Goal: Task Accomplishment & Management: Manage account settings

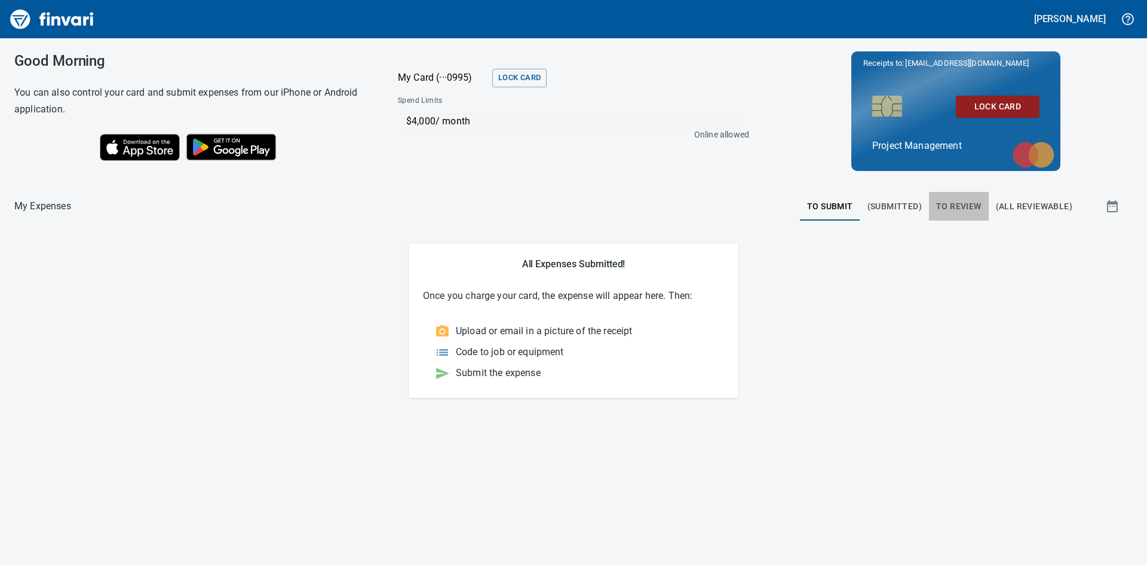
click at [960, 207] on span "To Review" at bounding box center [958, 206] width 45 height 15
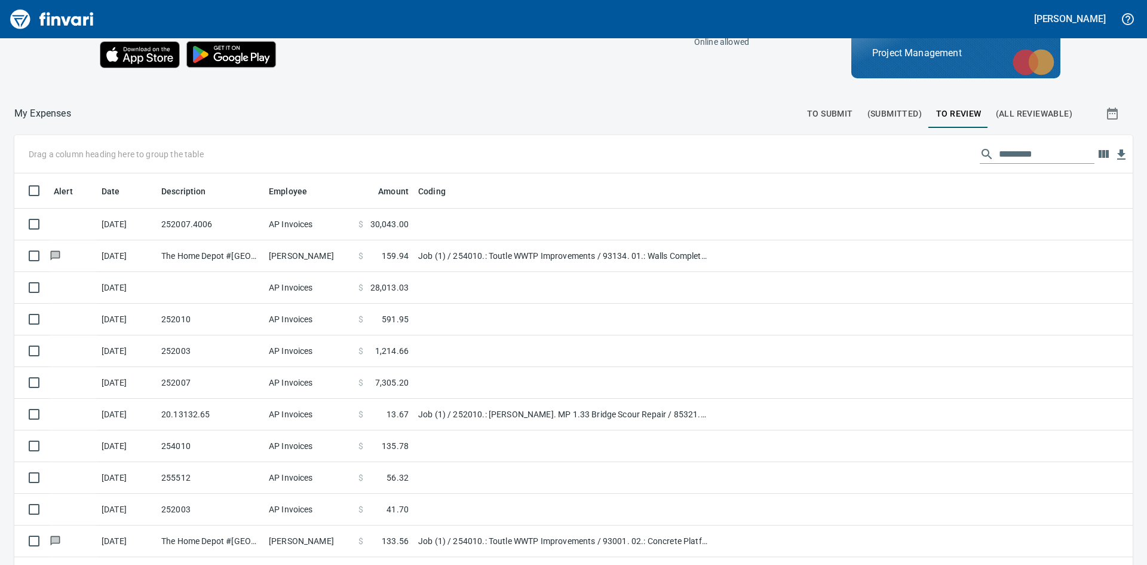
scroll to position [119, 0]
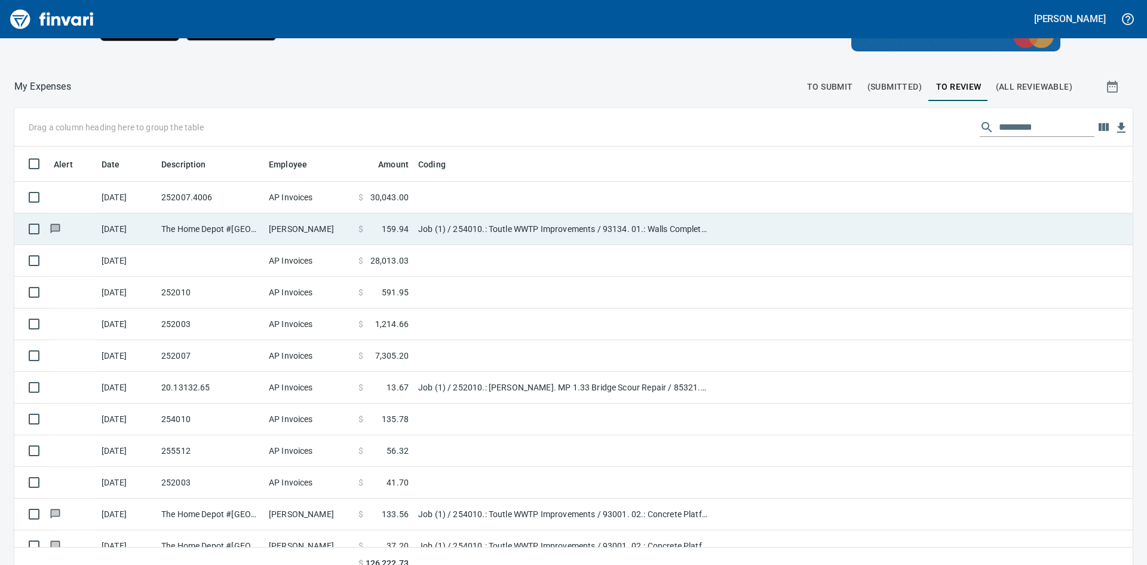
click at [310, 230] on td "[PERSON_NAME]" at bounding box center [309, 229] width 90 height 32
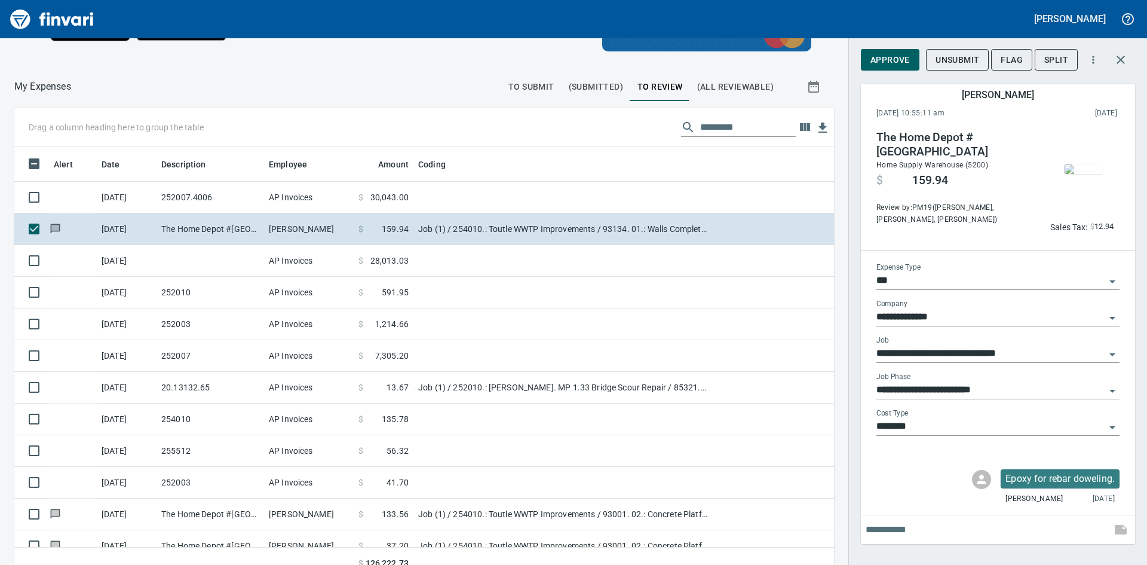
scroll to position [424, 793]
click at [1081, 174] on img "button" at bounding box center [1084, 169] width 38 height 10
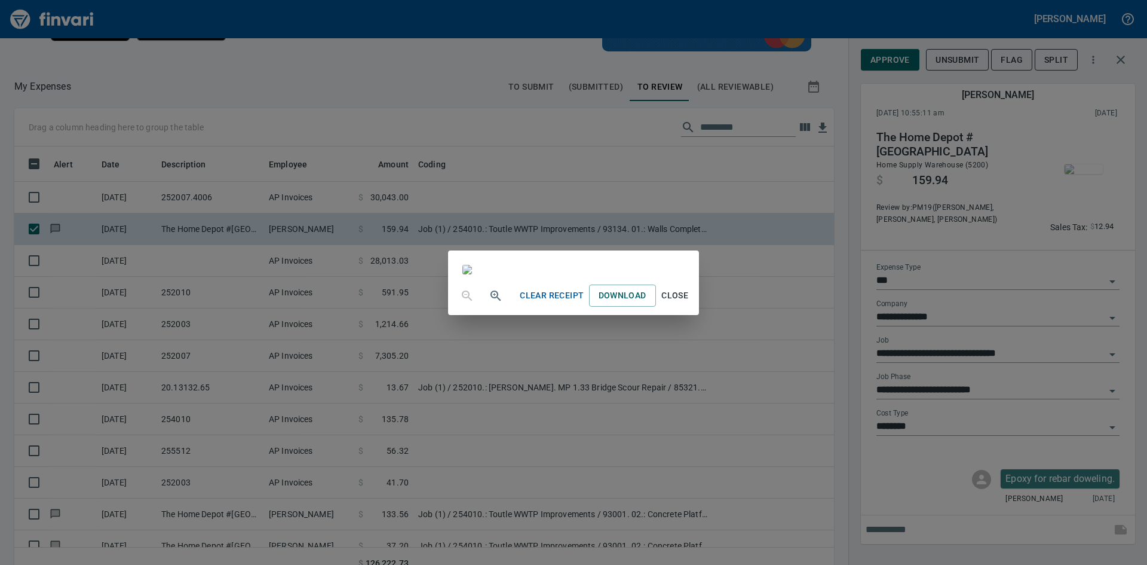
click at [690, 303] on span "Close" at bounding box center [675, 295] width 29 height 15
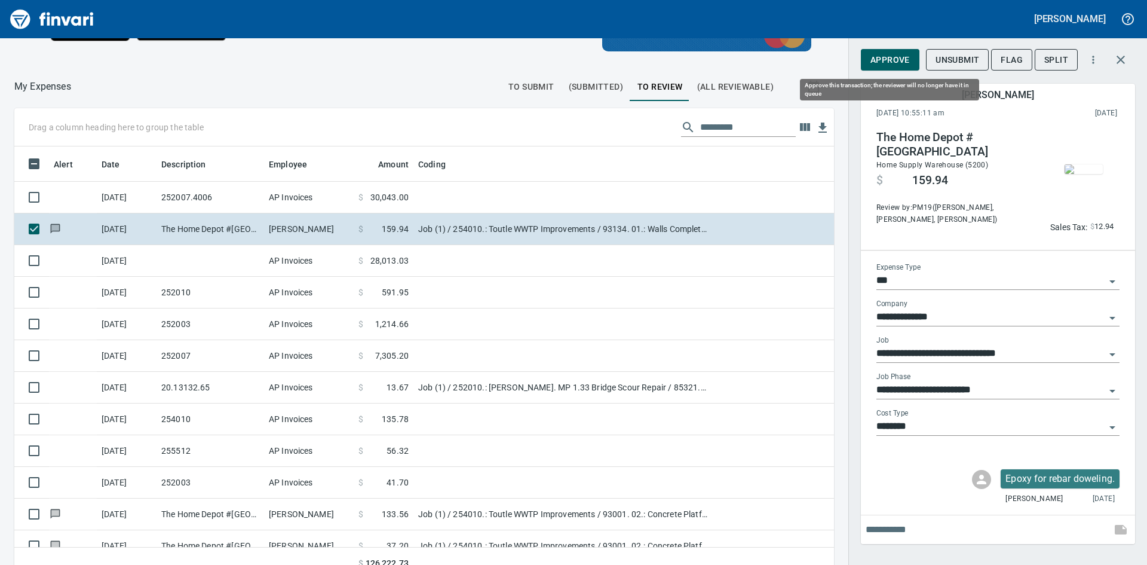
click at [887, 57] on span "Approve" at bounding box center [890, 60] width 39 height 15
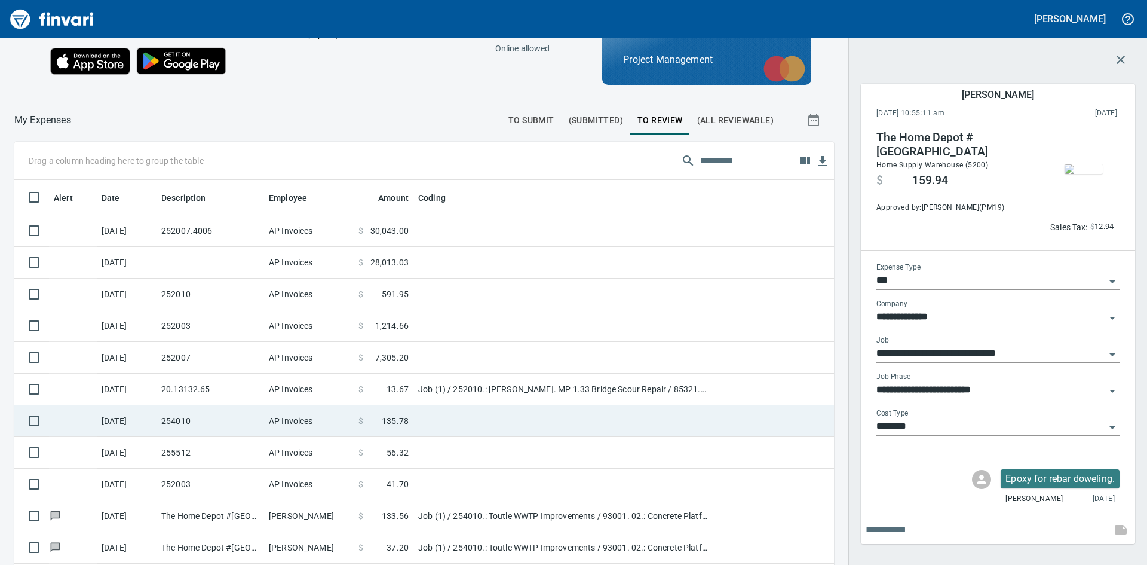
scroll to position [119, 0]
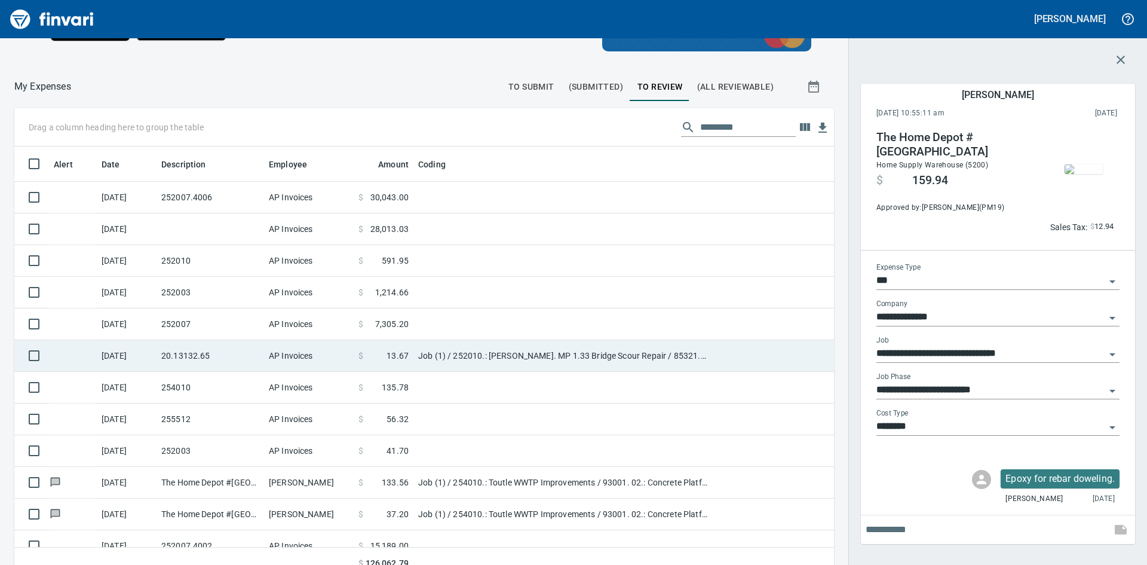
click at [470, 350] on td "Job (1) / 252010.: [PERSON_NAME]. MP 1.33 Bridge Scour Repair / 85321. .: Barri…" at bounding box center [562, 356] width 299 height 32
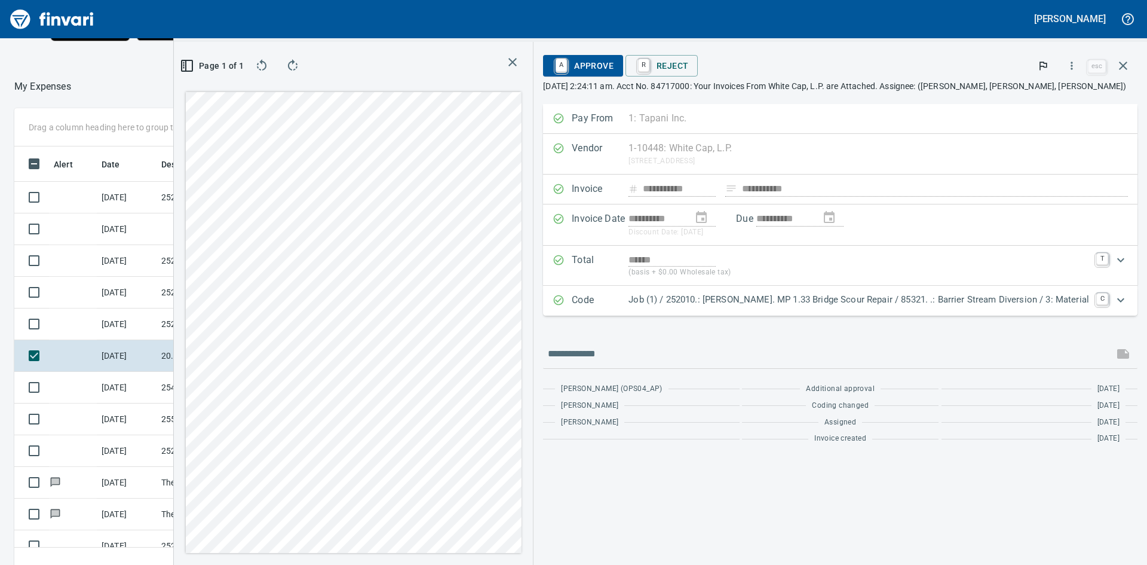
click at [520, 63] on icon "button" at bounding box center [512, 62] width 14 height 14
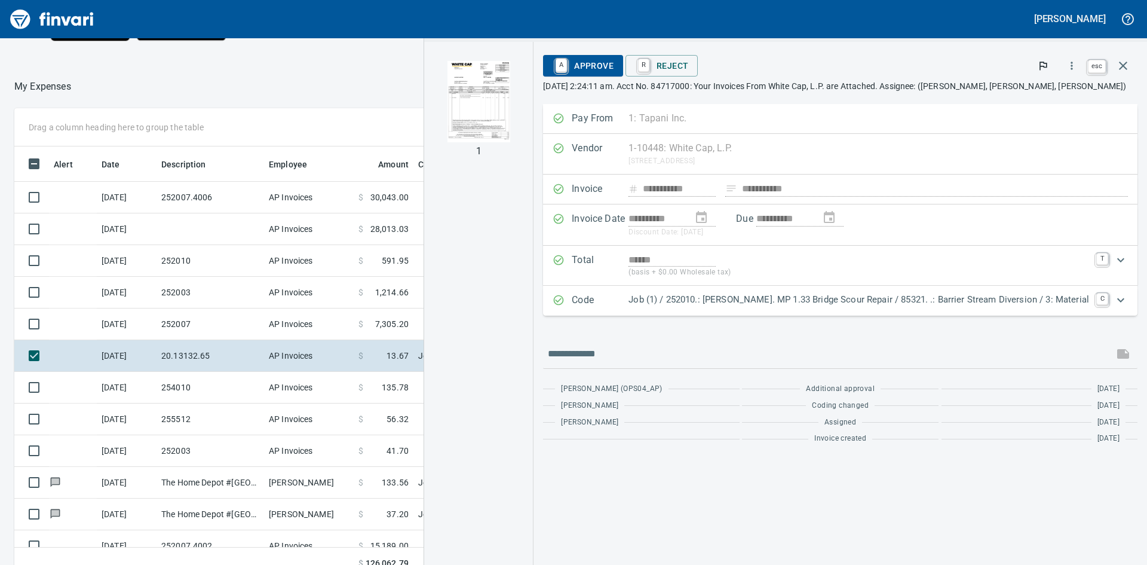
scroll to position [424, 793]
click at [1126, 68] on icon "button" at bounding box center [1123, 66] width 8 height 8
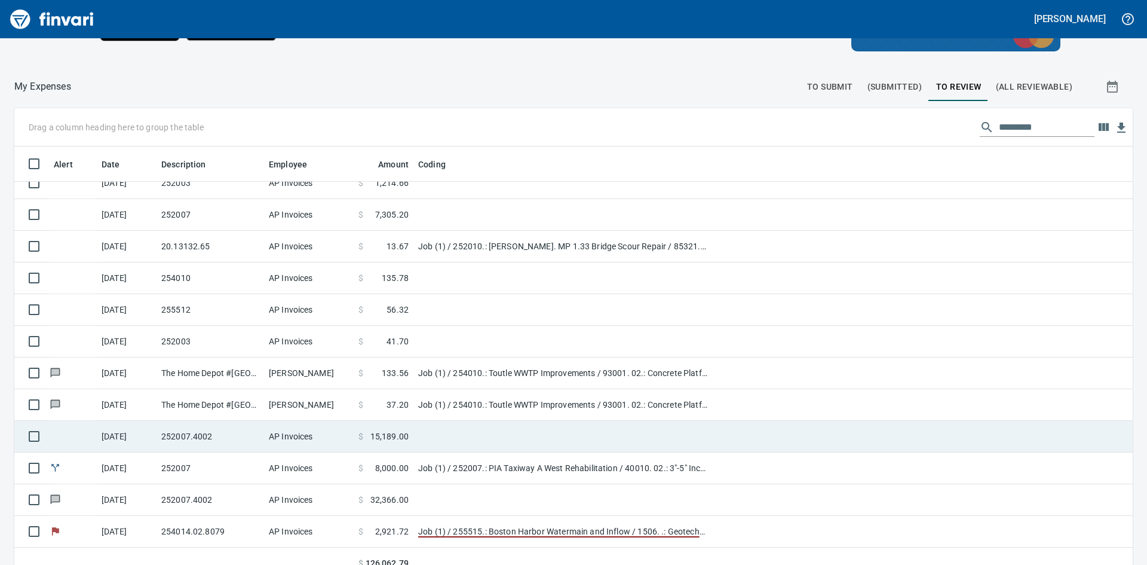
scroll to position [134, 0]
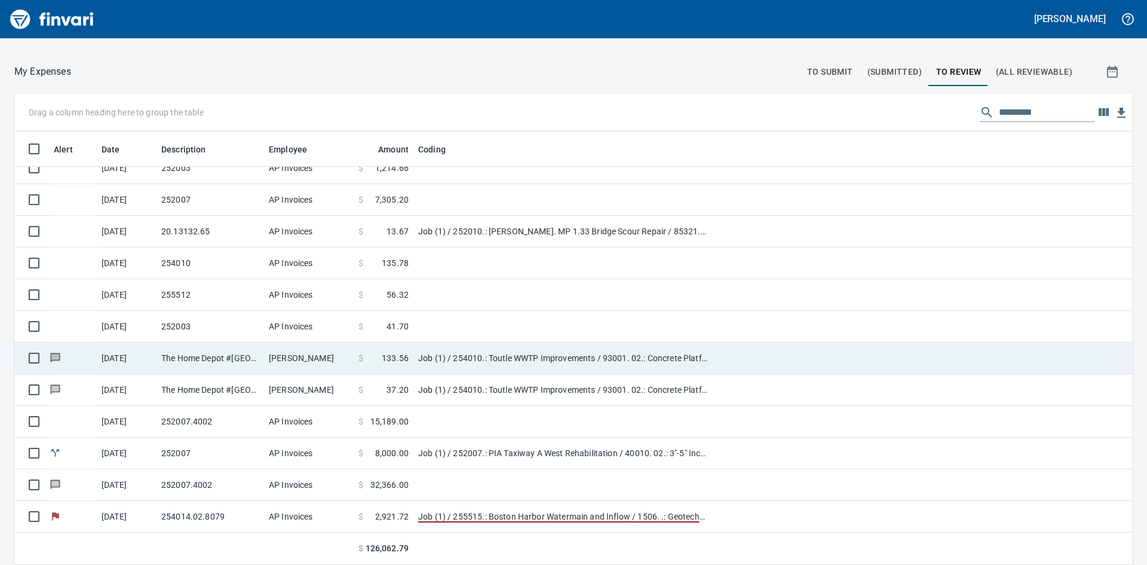
click at [477, 359] on td "Job (1) / 254010.: Toutle WWTP Improvements / 93001. 02.: Concrete Platform Com…" at bounding box center [562, 358] width 299 height 32
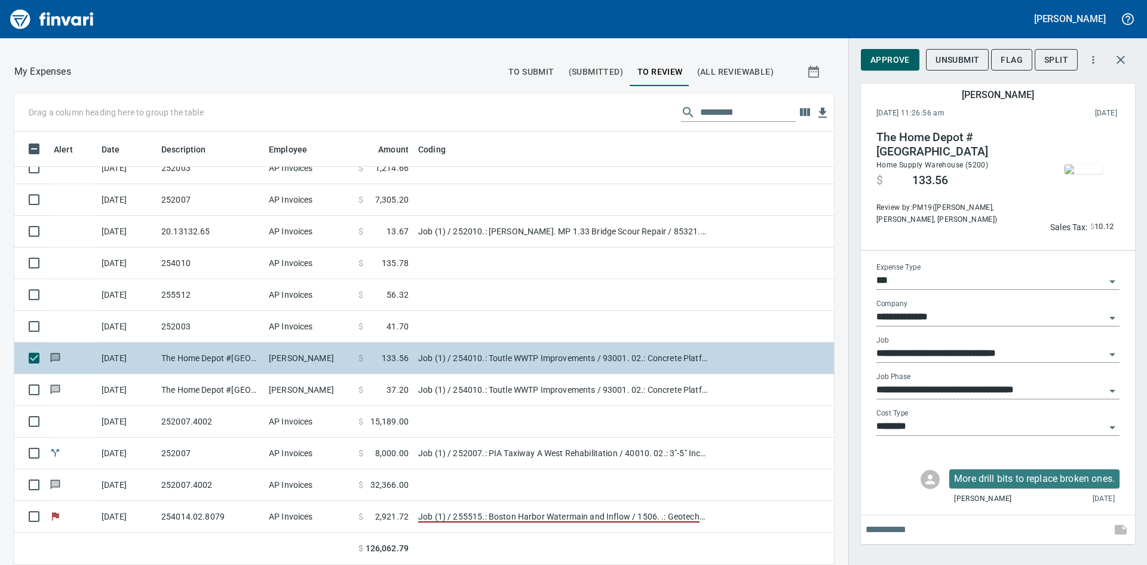
scroll to position [424, 793]
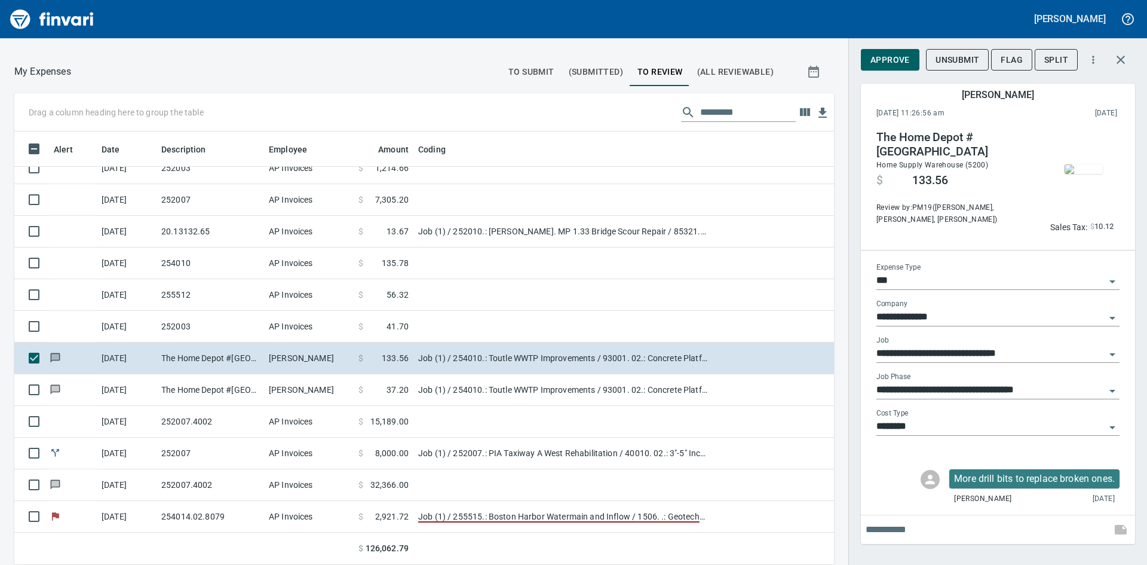
click at [1085, 174] on img "button" at bounding box center [1084, 169] width 38 height 10
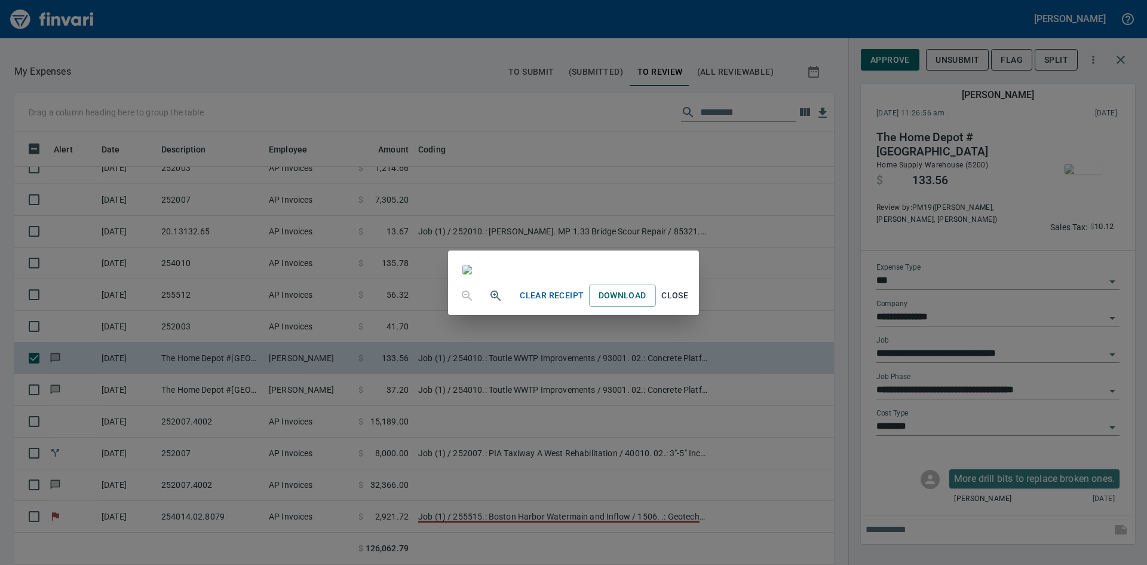
scroll to position [0, 0]
click at [690, 303] on span "Close" at bounding box center [675, 295] width 29 height 15
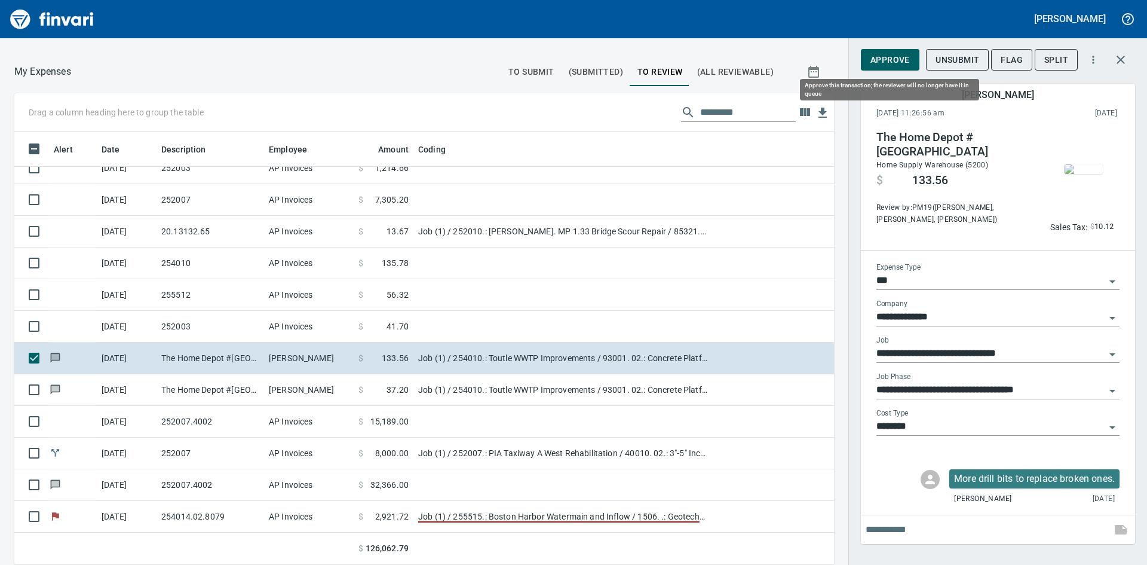
click at [892, 62] on span "Approve" at bounding box center [890, 60] width 39 height 15
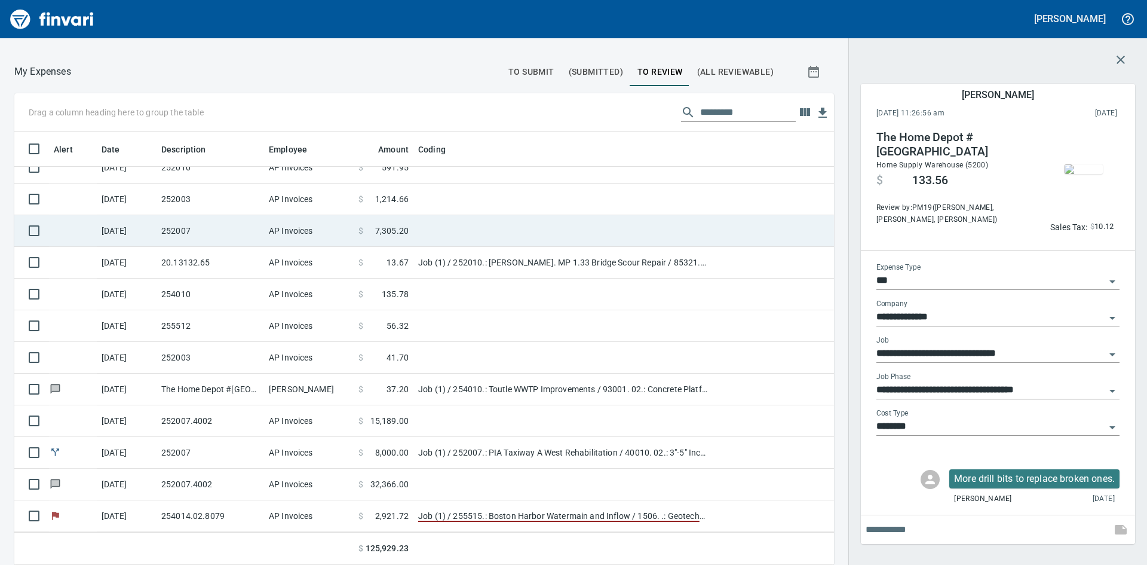
scroll to position [78, 0]
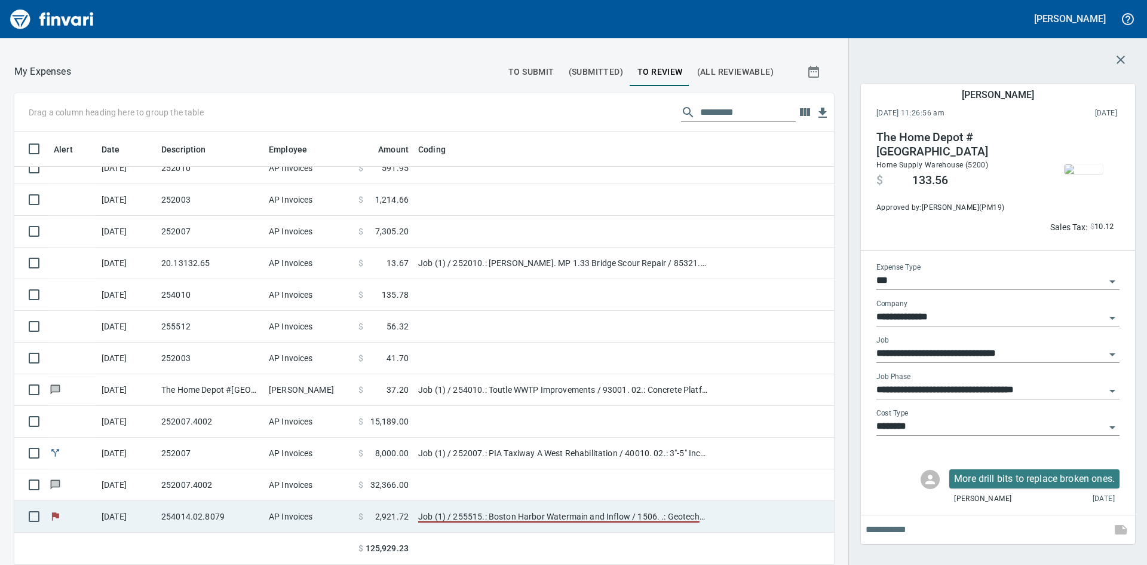
click at [564, 516] on td "Job (1) / 255515.: Boston Harbor Watermain and Inflow / 1506. .: Geotechnical P…" at bounding box center [562, 517] width 299 height 32
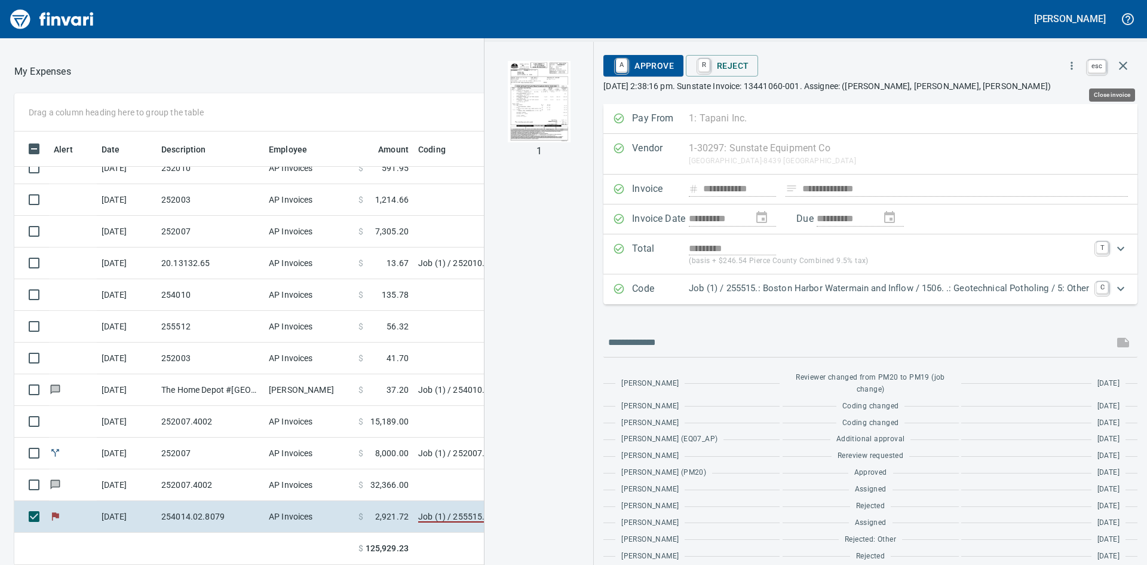
scroll to position [424, 793]
click at [1127, 66] on icon "button" at bounding box center [1123, 66] width 14 height 14
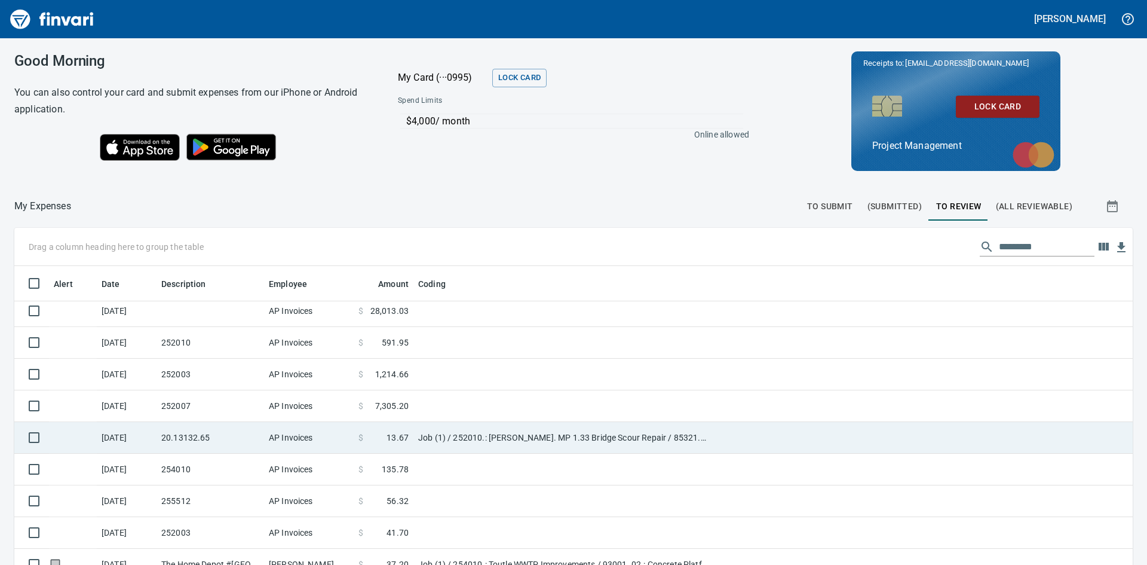
scroll to position [78, 0]
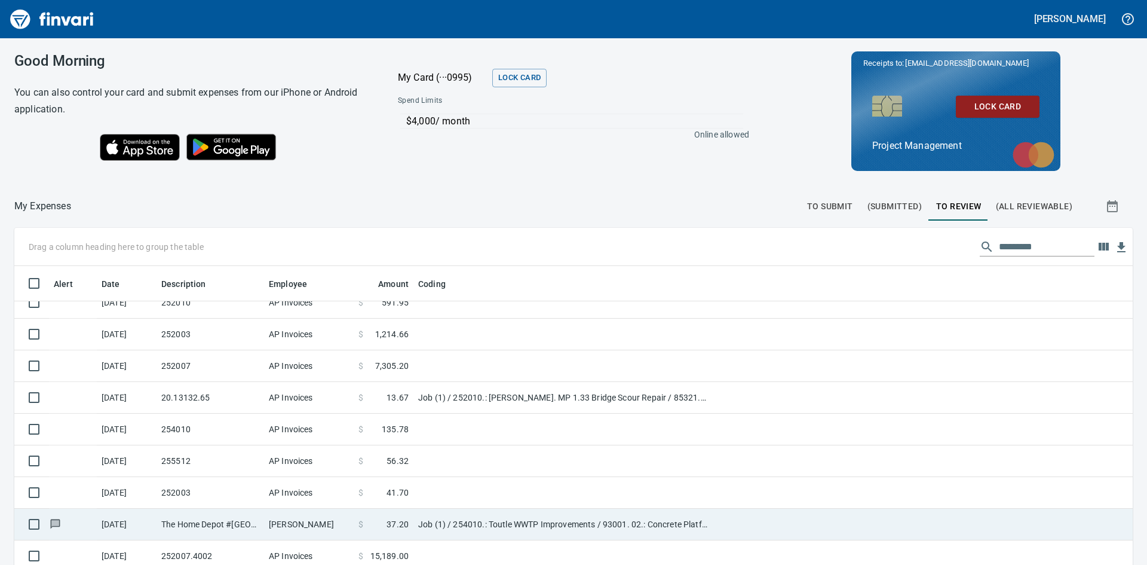
click at [535, 525] on td "Job (1) / 254010.: Toutle WWTP Improvements / 93001. 02.: Concrete Platform Com…" at bounding box center [562, 524] width 299 height 32
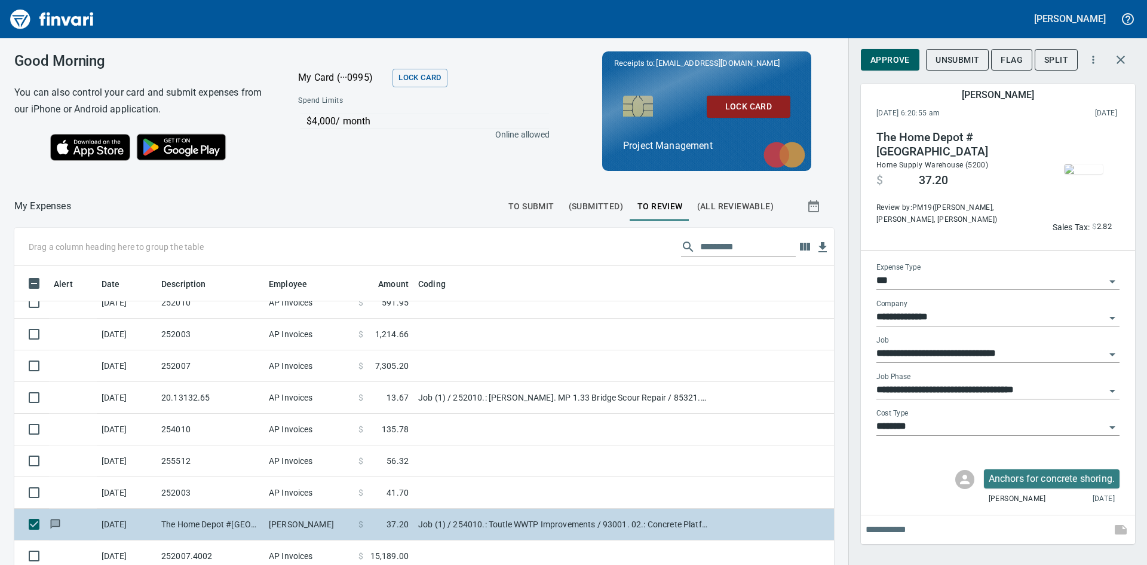
scroll to position [424, 793]
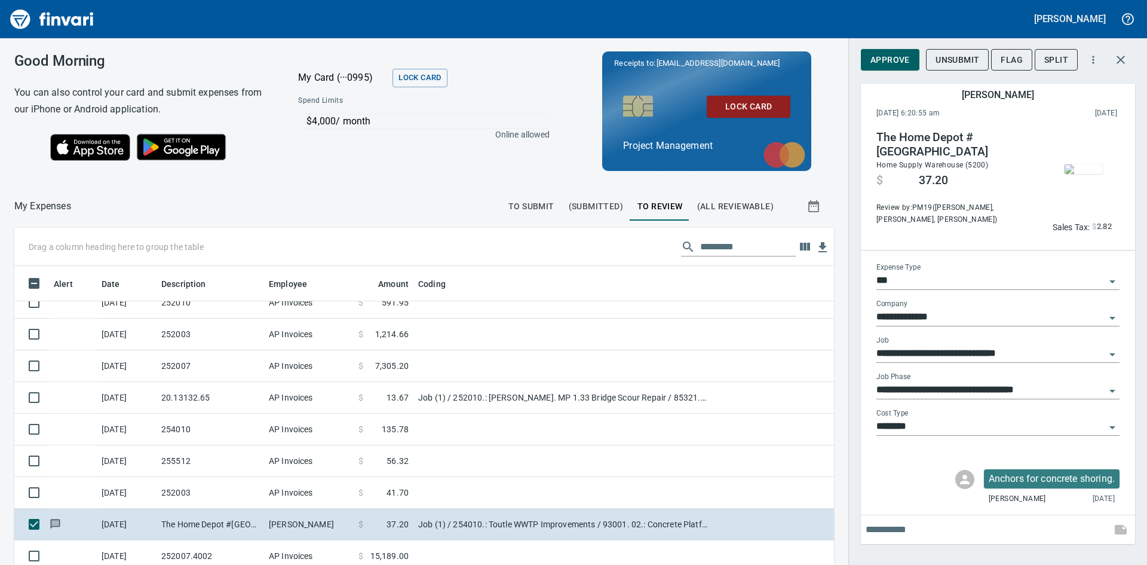
click at [1083, 174] on img "button" at bounding box center [1084, 169] width 38 height 10
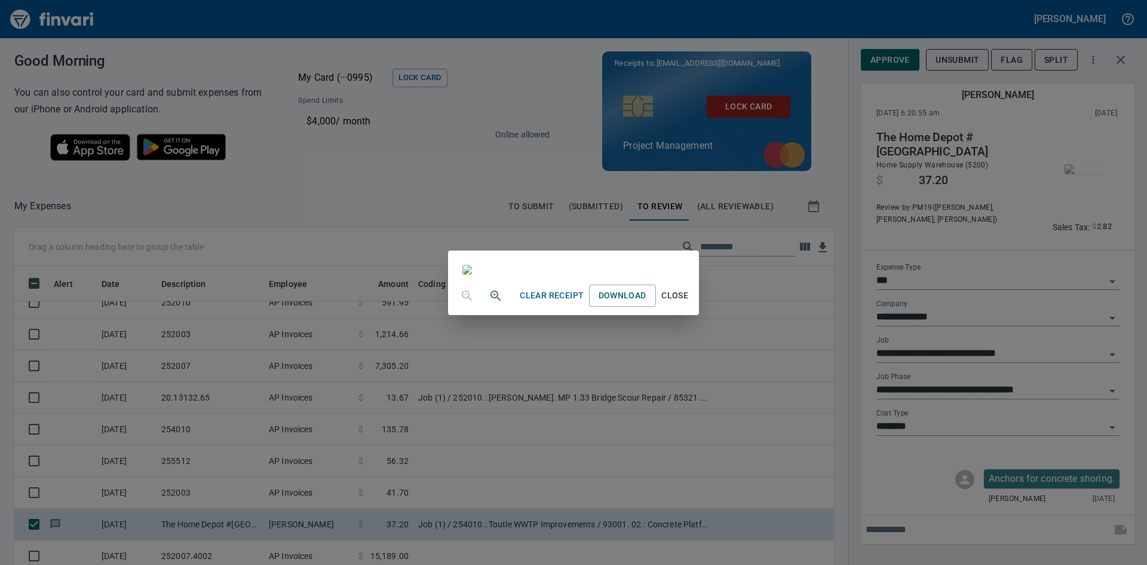
click at [690, 303] on span "Close" at bounding box center [675, 295] width 29 height 15
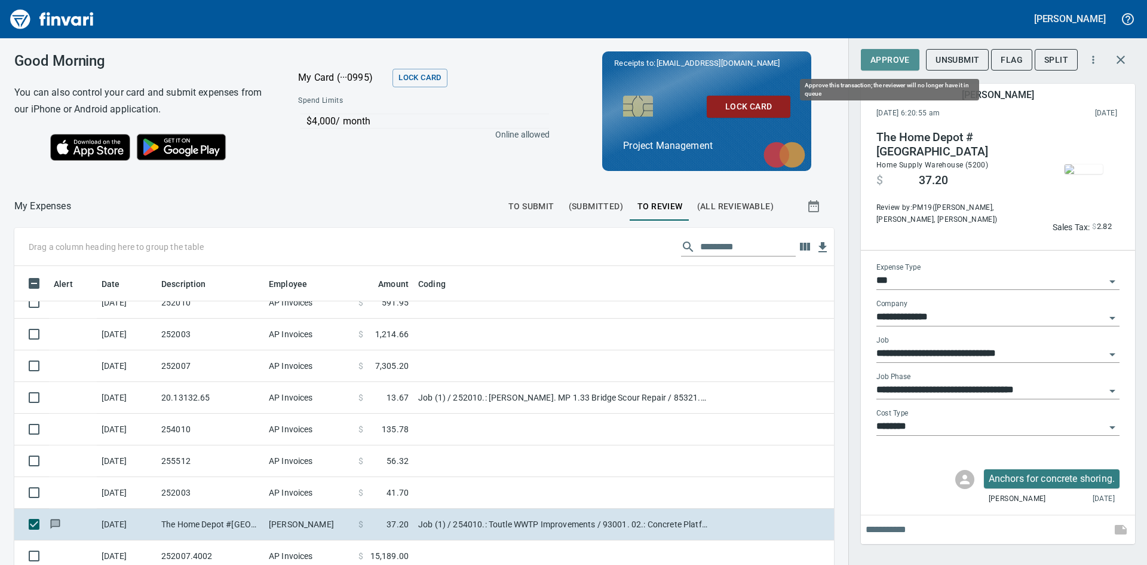
click at [880, 58] on span "Approve" at bounding box center [890, 60] width 39 height 15
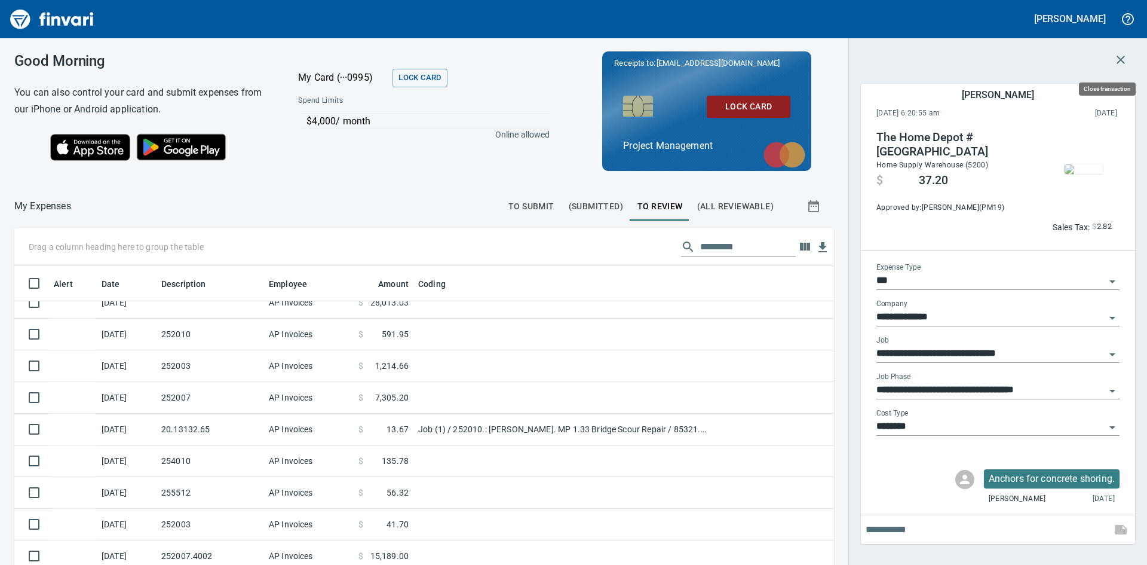
click at [1121, 59] on icon "button" at bounding box center [1121, 60] width 8 height 8
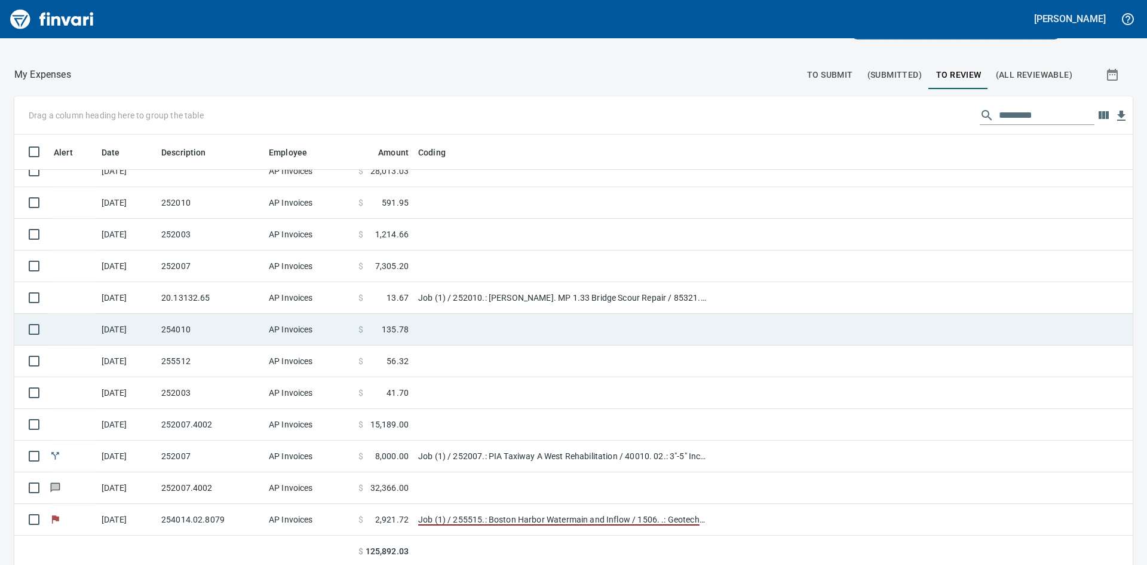
scroll to position [134, 0]
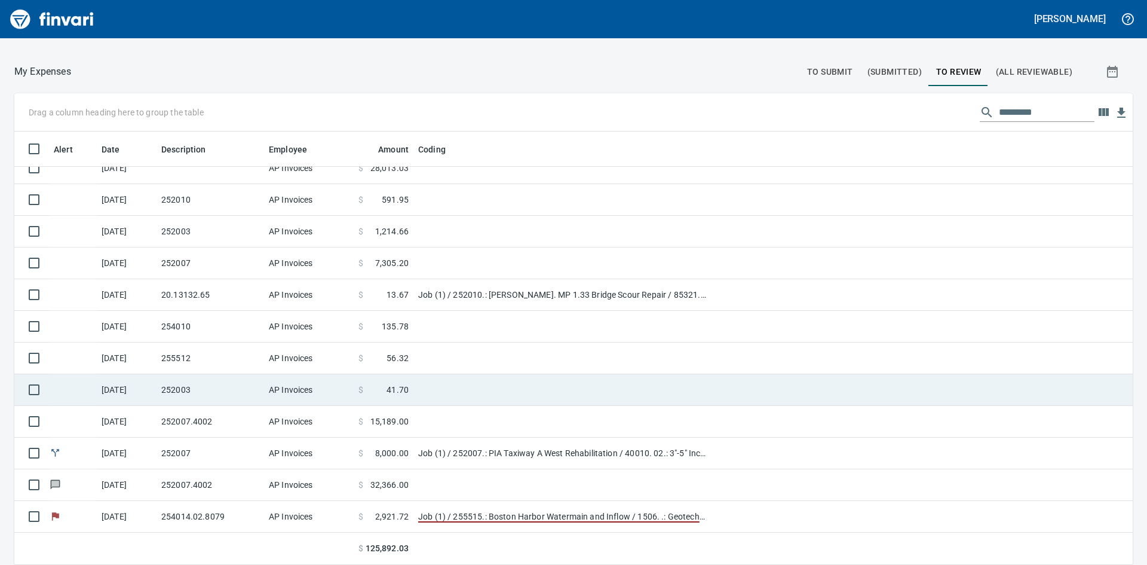
click at [428, 394] on td at bounding box center [562, 390] width 299 height 32
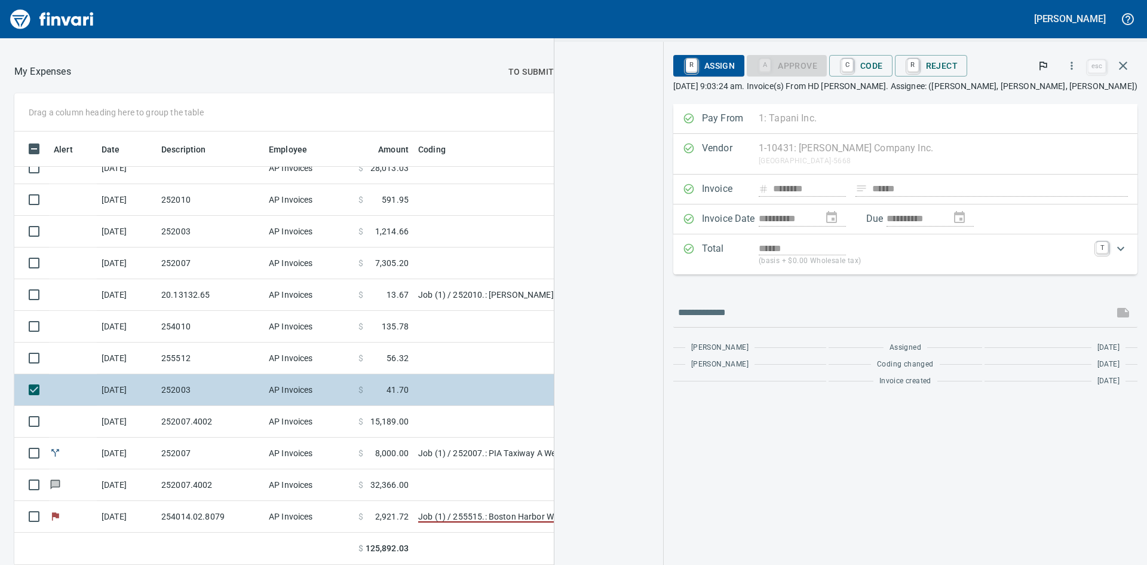
scroll to position [424, 793]
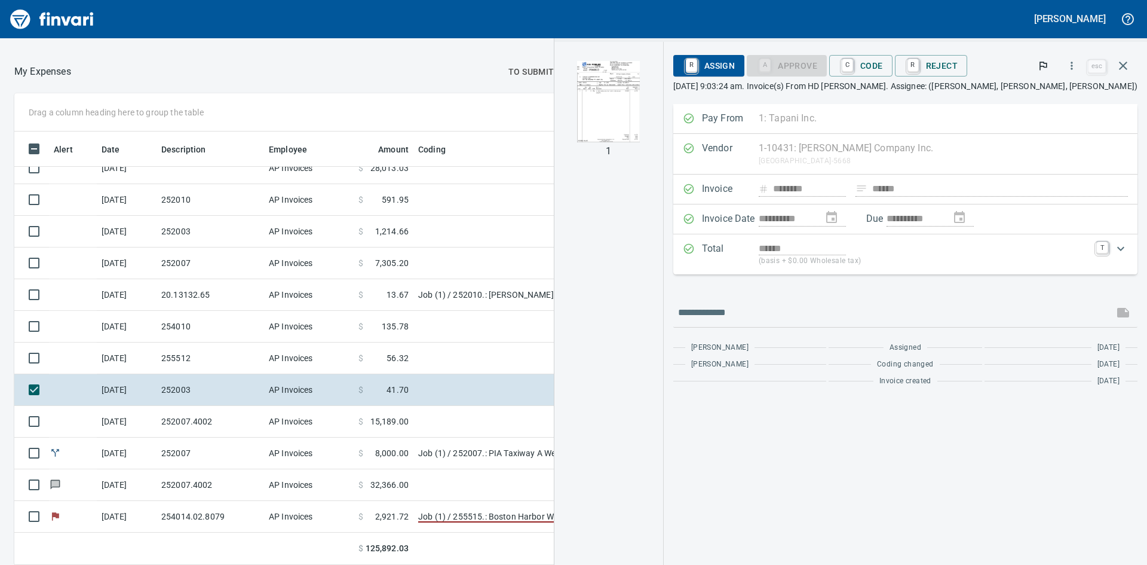
click at [640, 107] on img "button" at bounding box center [608, 101] width 63 height 81
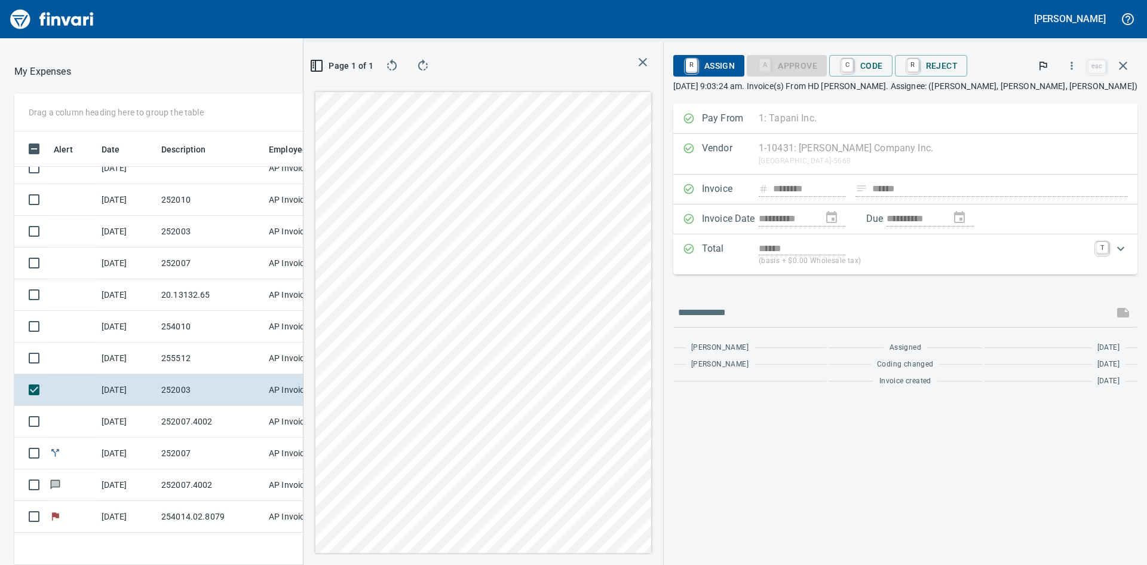
click at [851, 450] on div "**********" at bounding box center [905, 334] width 483 height 461
click at [853, 63] on link "C" at bounding box center [847, 65] width 11 height 13
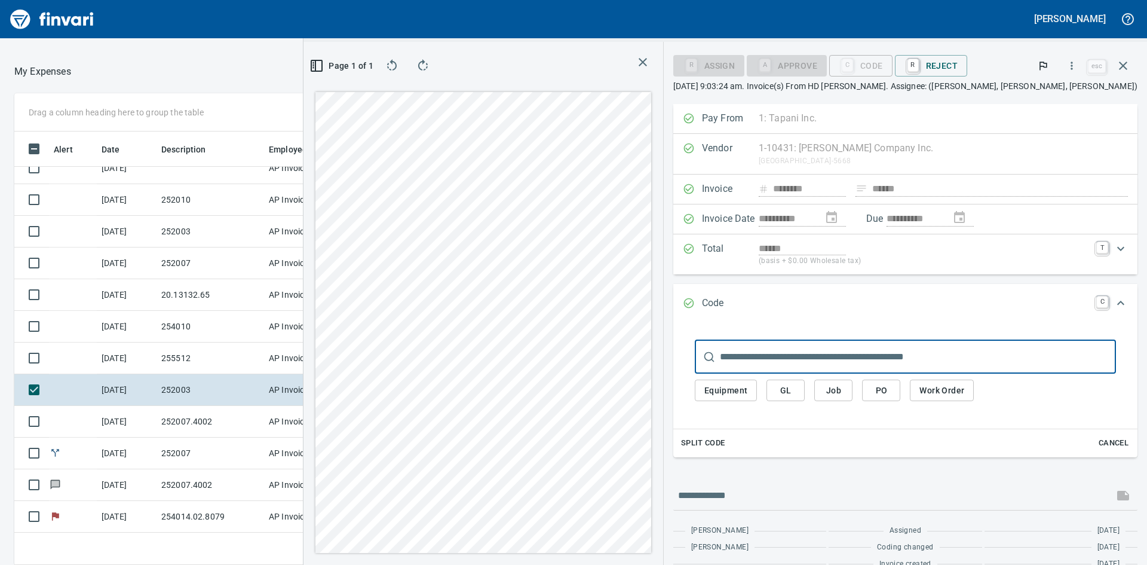
click at [843, 393] on span "Job" at bounding box center [833, 390] width 19 height 15
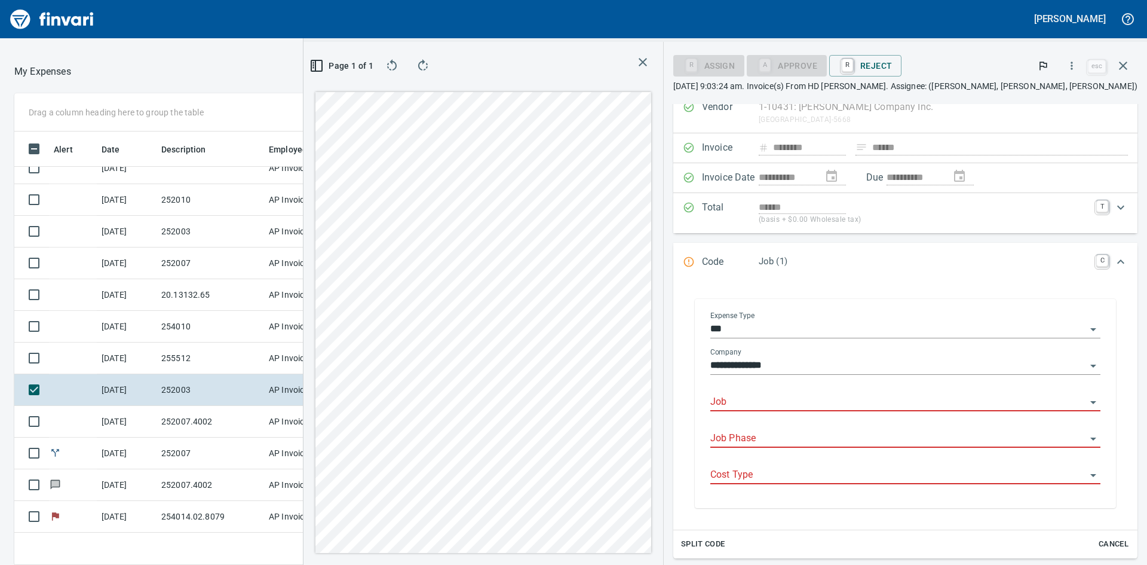
scroll to position [119, 0]
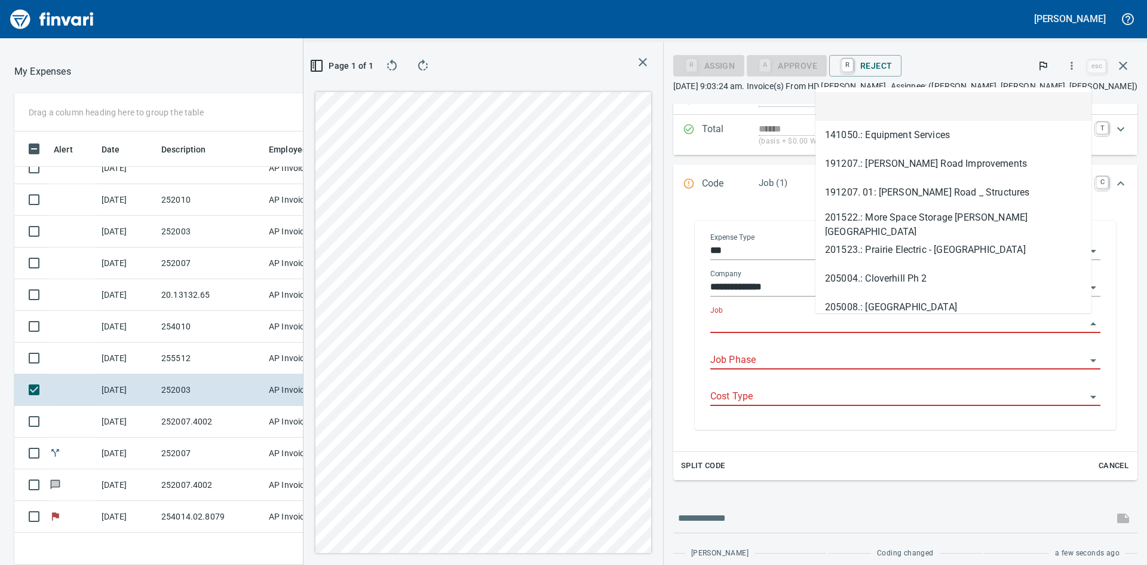
click at [866, 320] on input "Job" at bounding box center [898, 323] width 376 height 17
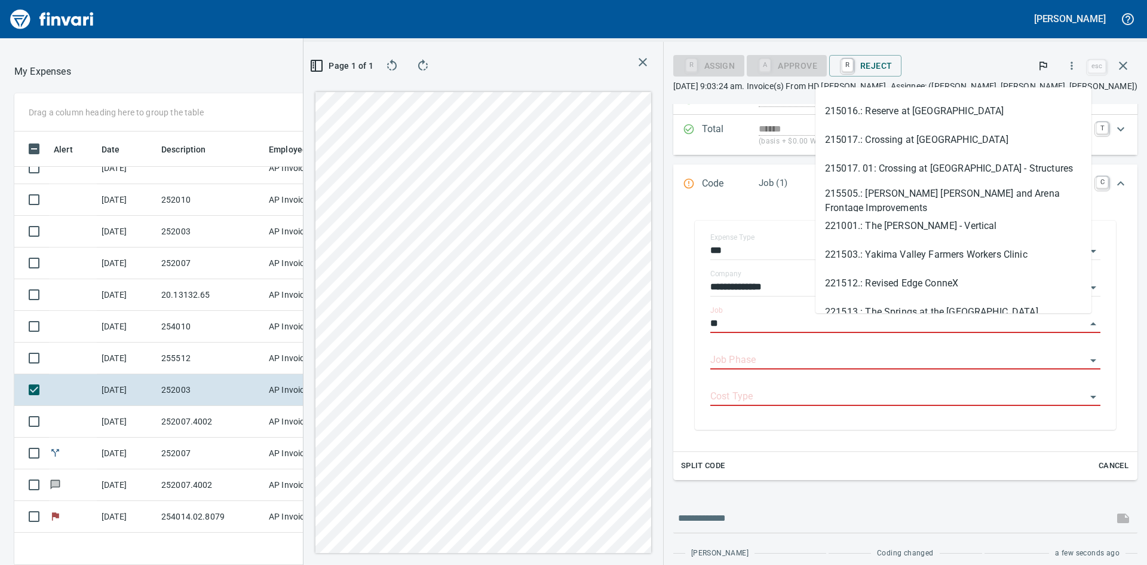
scroll to position [424, 793]
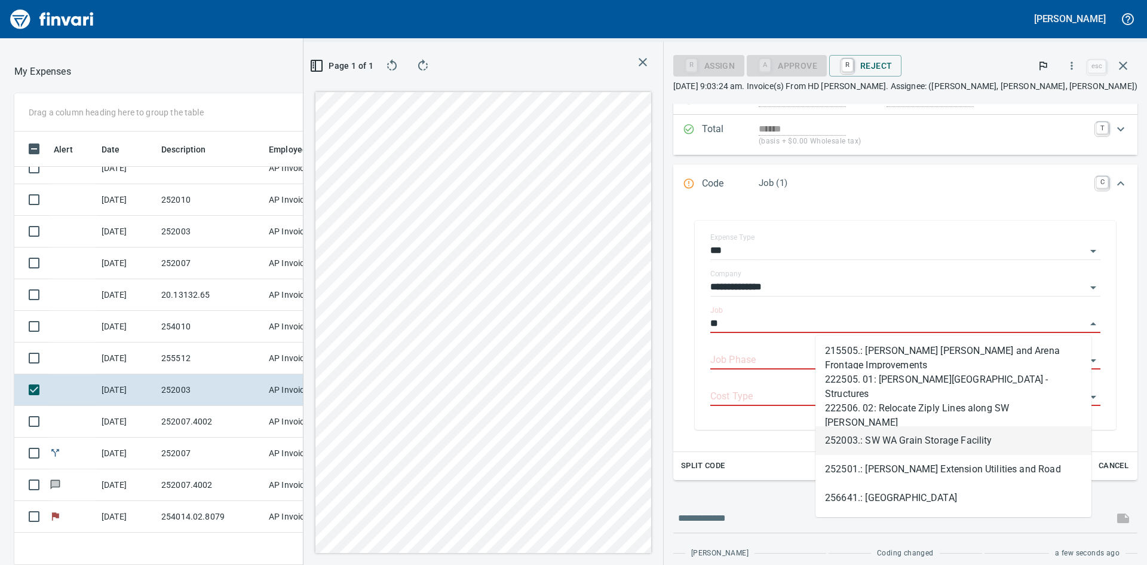
click at [896, 439] on li "252003.: SW WA Grain Storage Facility" at bounding box center [954, 440] width 276 height 29
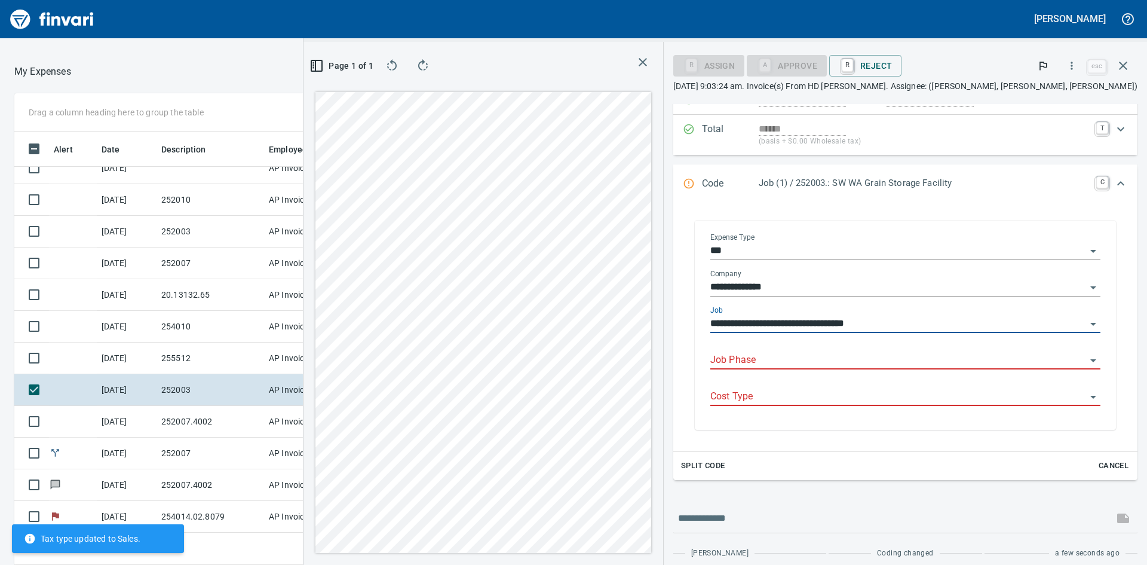
type input "**********"
click at [883, 359] on input "Job Phase" at bounding box center [898, 360] width 376 height 17
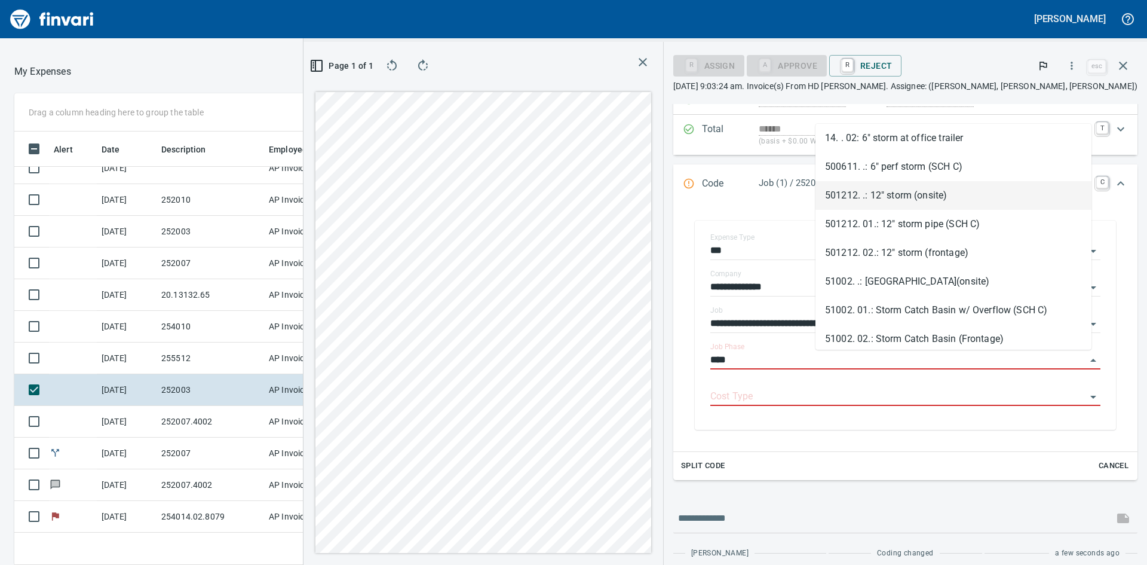
click at [863, 196] on li "501212. .: 12" storm (onsite)" at bounding box center [954, 195] width 276 height 29
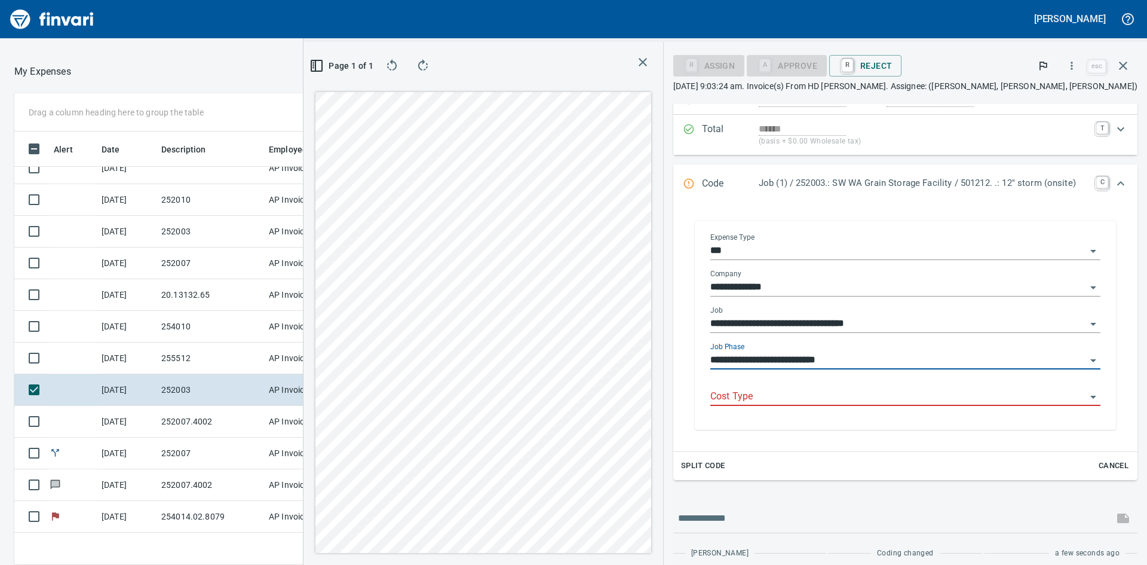
type input "**********"
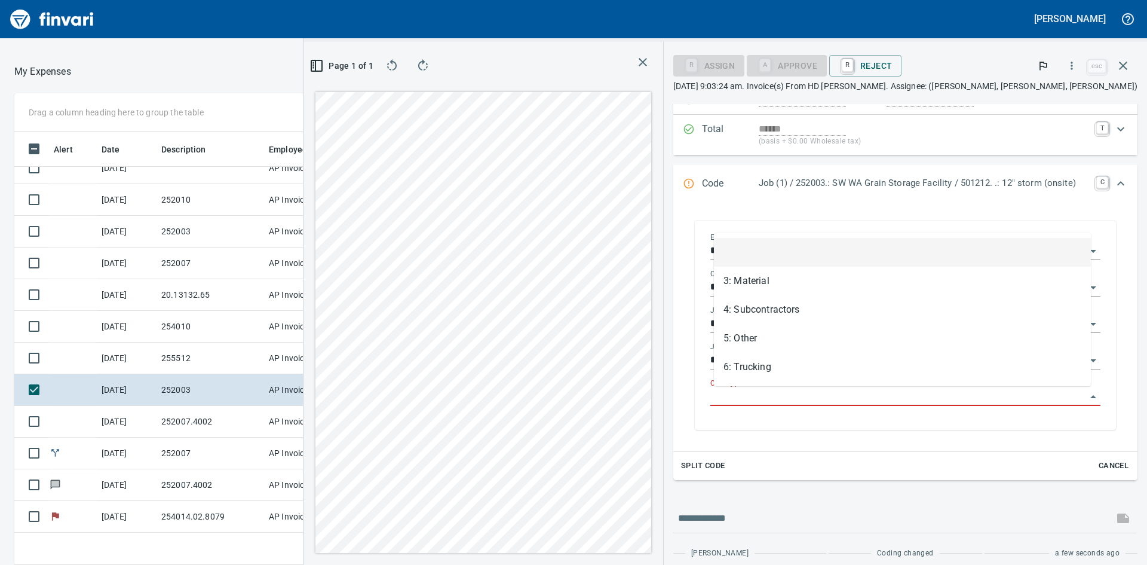
click at [770, 393] on input "Cost Type" at bounding box center [898, 396] width 376 height 17
click at [747, 279] on li "3: Material" at bounding box center [902, 280] width 377 height 29
type input "**********"
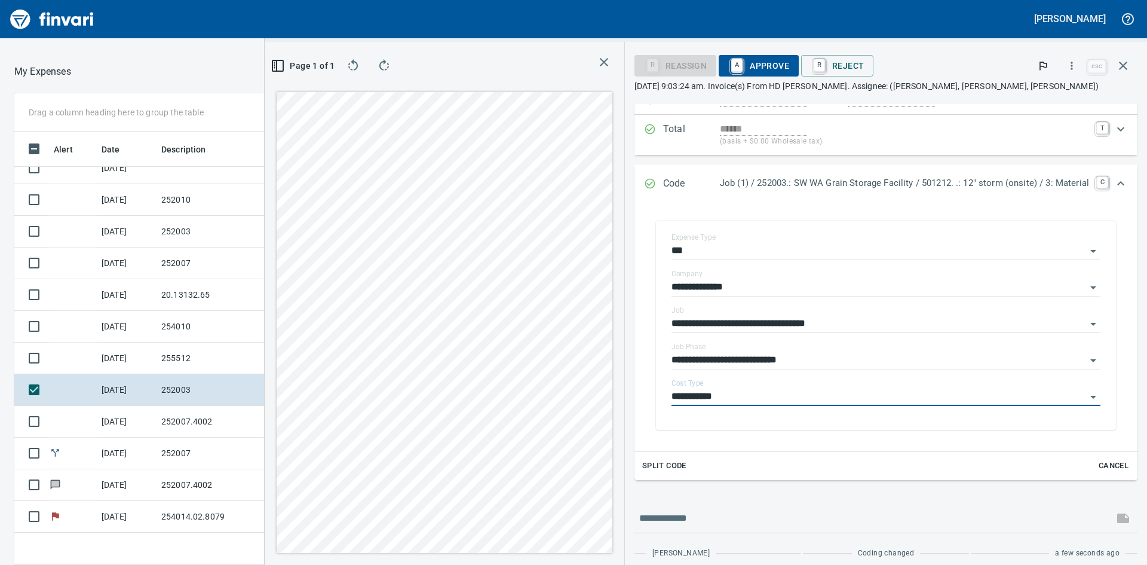
click at [753, 60] on span "A Approve" at bounding box center [758, 66] width 61 height 20
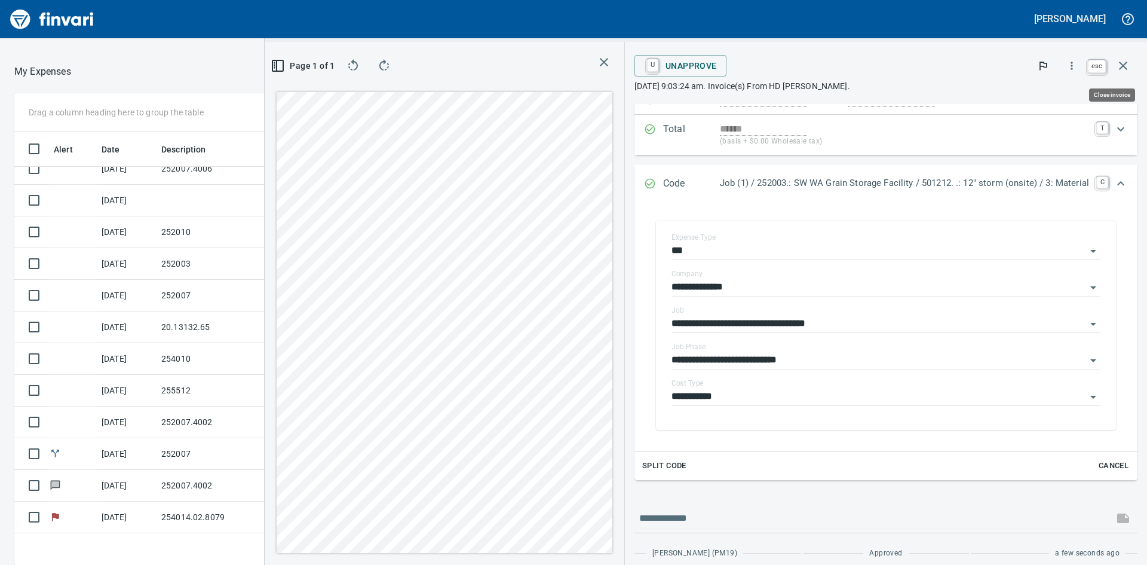
click at [1127, 66] on icon "button" at bounding box center [1123, 66] width 14 height 14
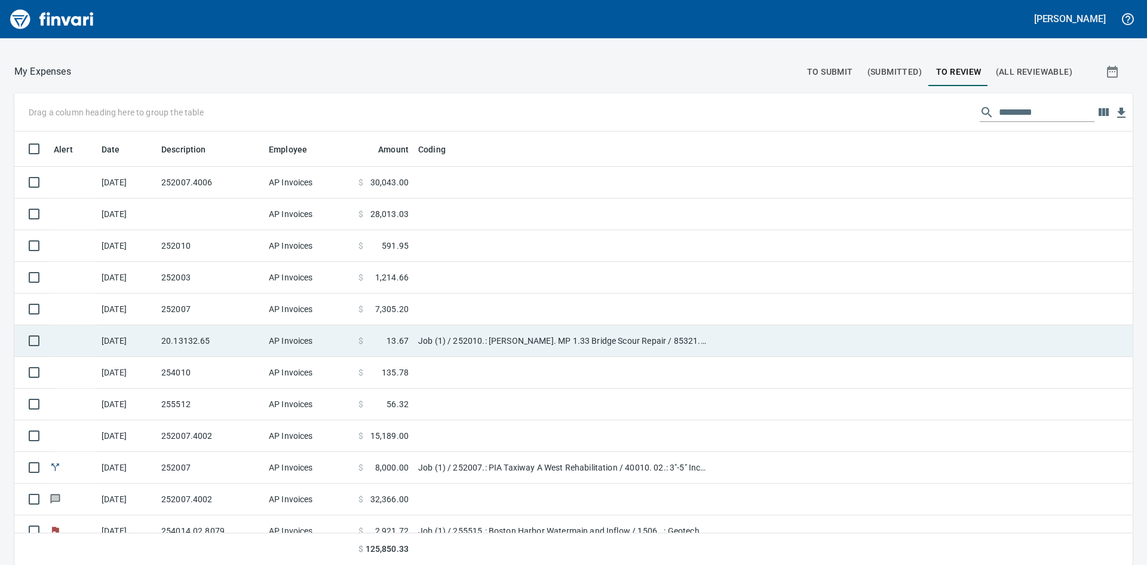
click at [473, 337] on td "Job (1) / 252010.: [PERSON_NAME]. MP 1.33 Bridge Scour Repair / 85321. .: Barri…" at bounding box center [562, 341] width 299 height 32
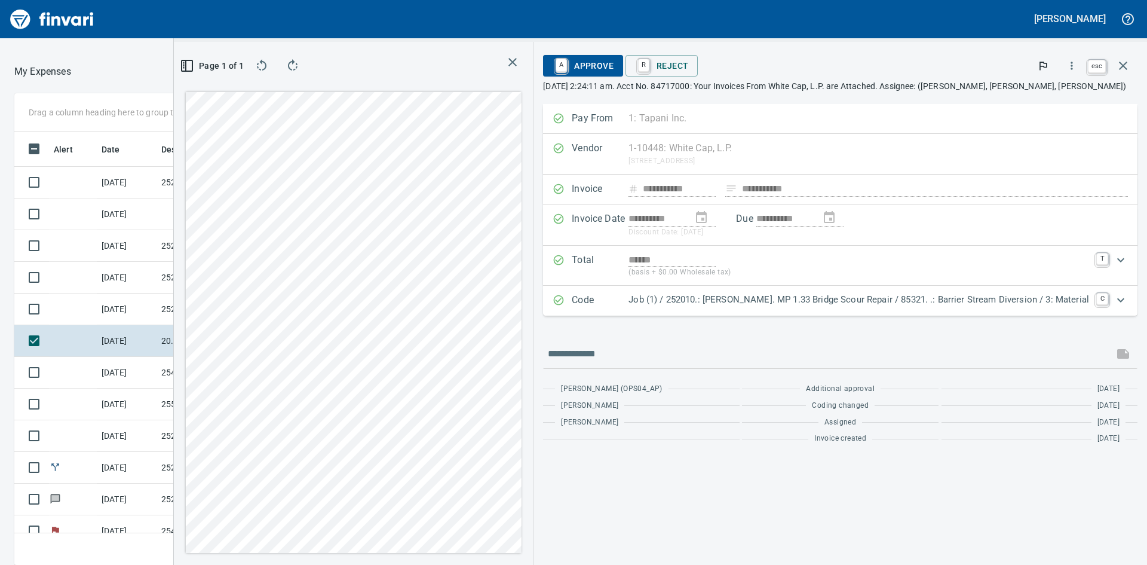
scroll to position [424, 793]
click at [1126, 68] on icon "button" at bounding box center [1123, 66] width 14 height 14
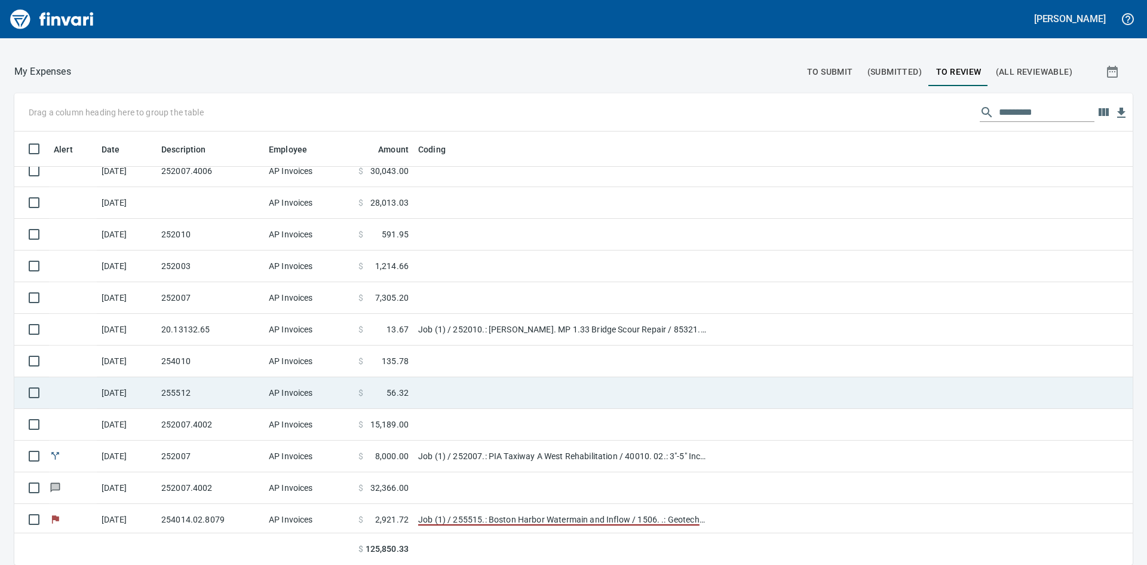
scroll to position [14, 0]
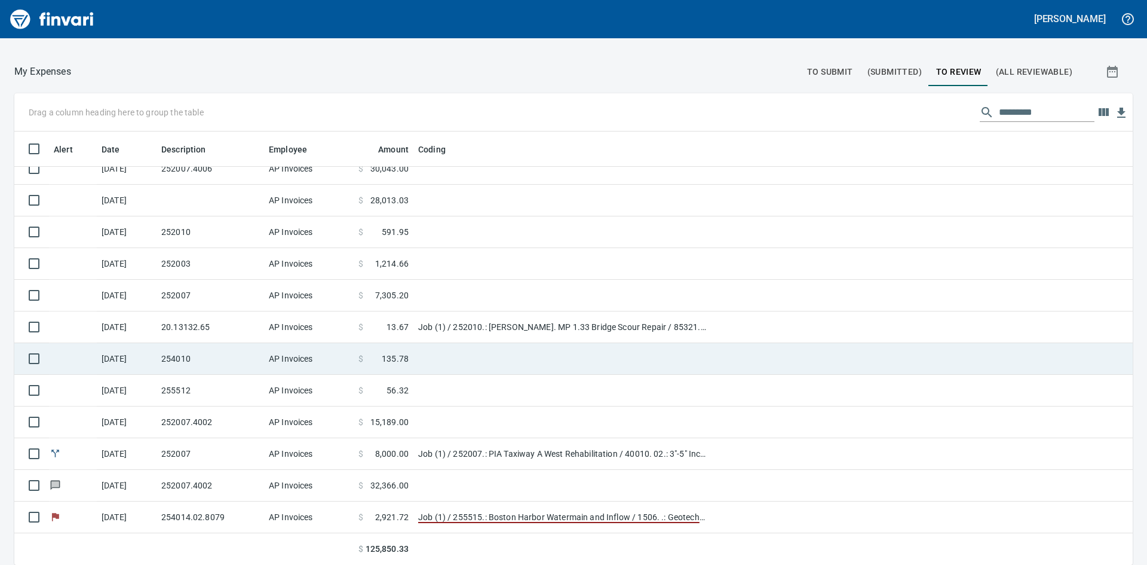
click at [455, 351] on td at bounding box center [562, 359] width 299 height 32
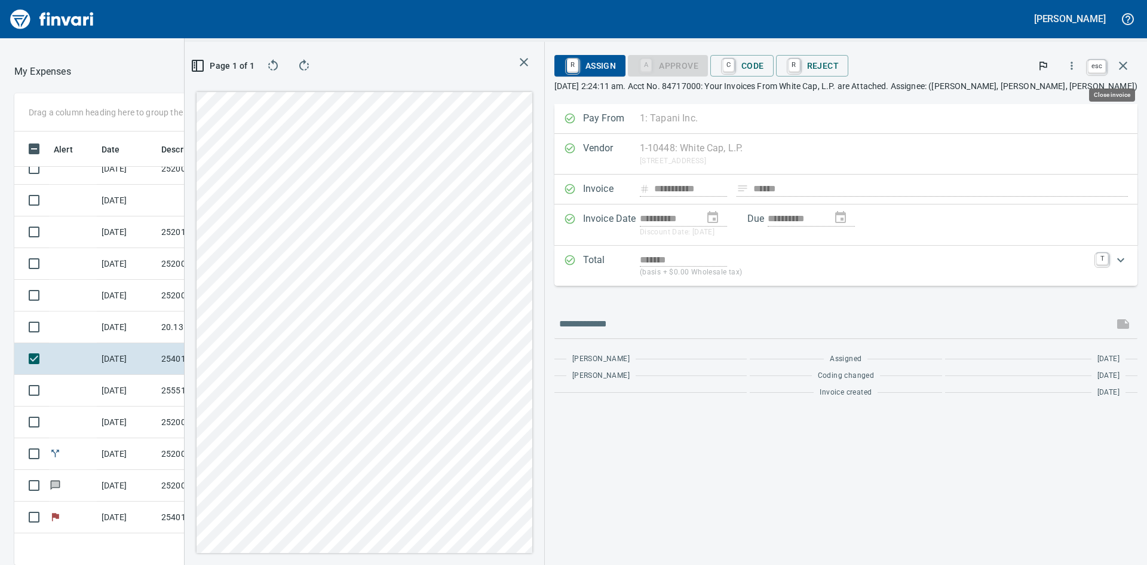
scroll to position [424, 793]
click at [1118, 68] on icon "button" at bounding box center [1123, 66] width 14 height 14
